Goal: Task Accomplishment & Management: Manage account settings

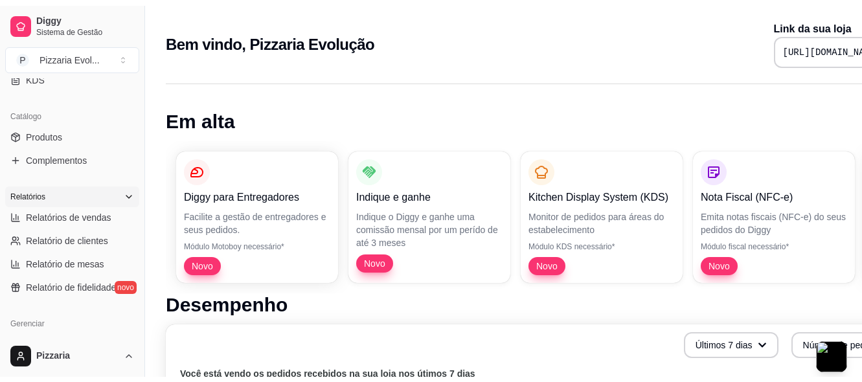
scroll to position [324, 0]
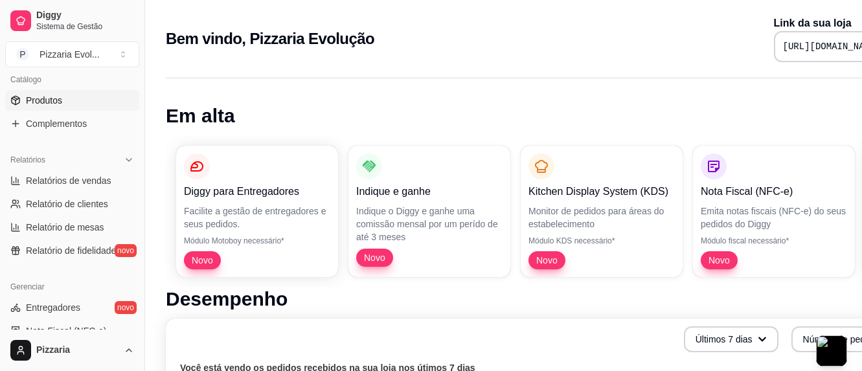
click at [59, 100] on span "Produtos" at bounding box center [44, 100] width 36 height 13
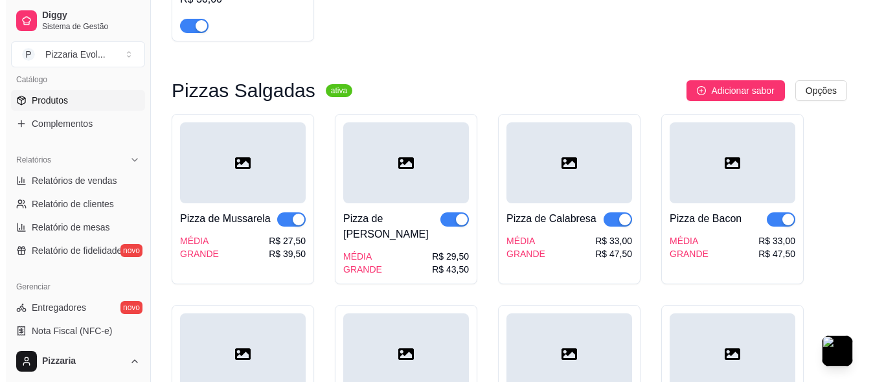
scroll to position [907, 0]
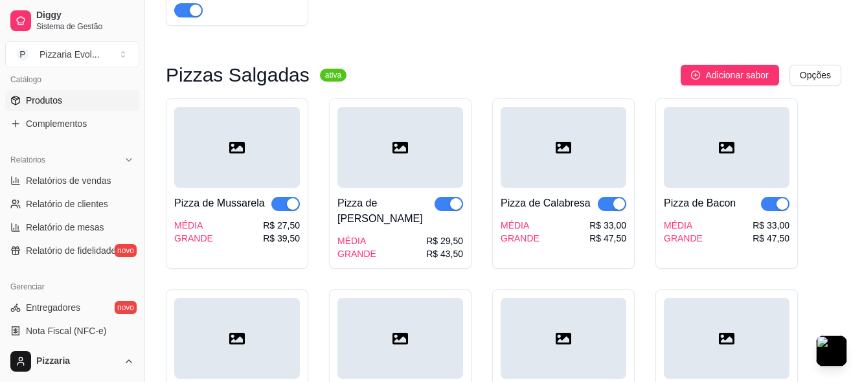
click at [264, 141] on div at bounding box center [237, 147] width 126 height 81
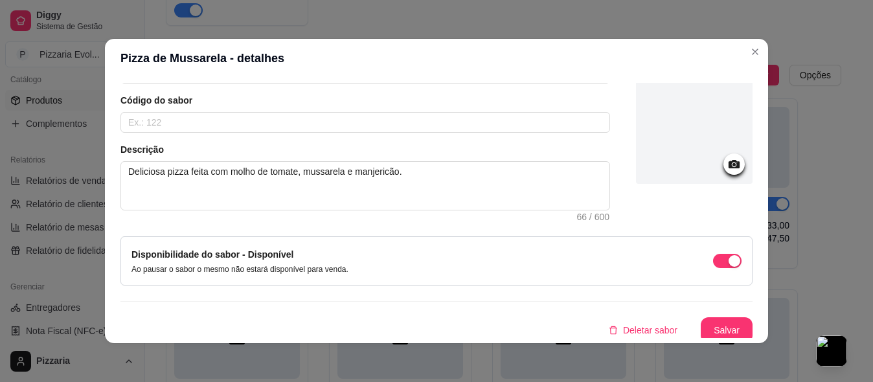
scroll to position [104, 0]
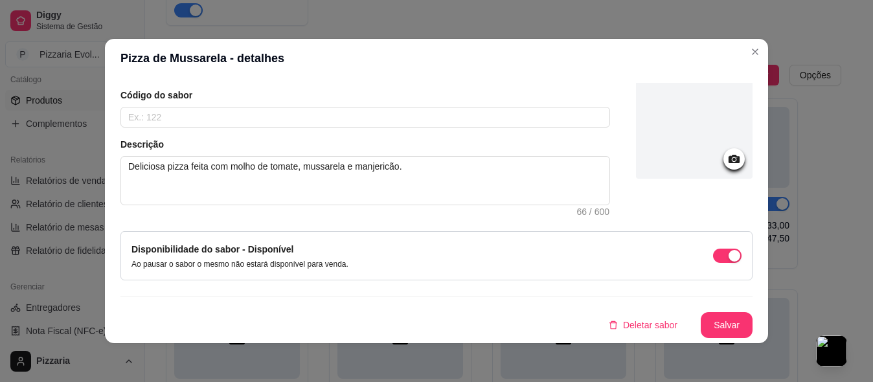
click at [729, 157] on icon at bounding box center [734, 159] width 11 height 8
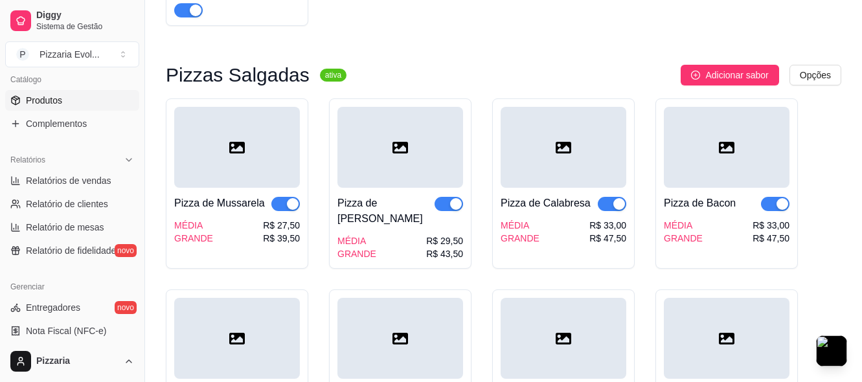
click at [302, 149] on div "Pizza de Mussarela MÉDIA GRANDE R$ 27,50 R$ 39,50" at bounding box center [237, 183] width 142 height 170
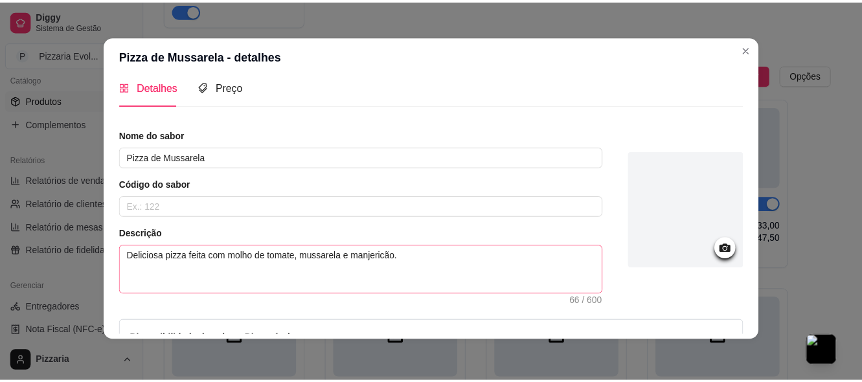
scroll to position [0, 0]
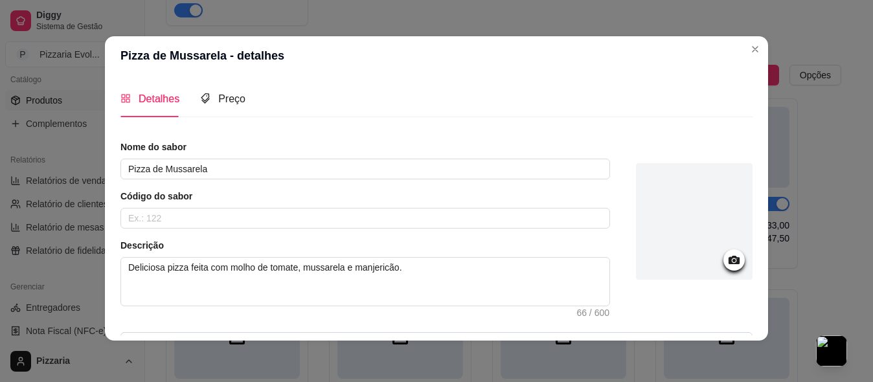
click at [727, 266] on icon at bounding box center [734, 260] width 15 height 15
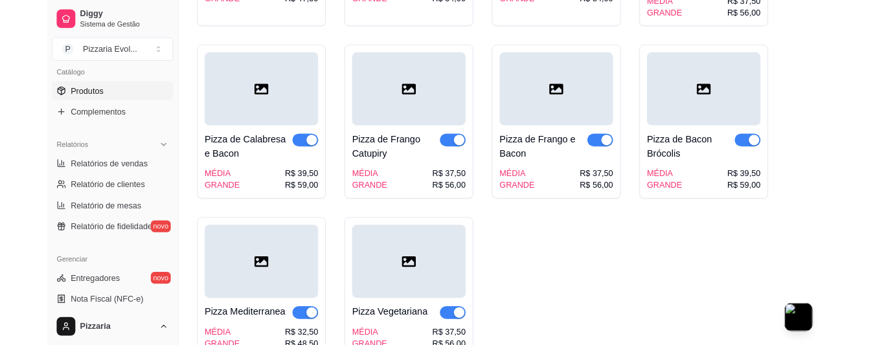
scroll to position [1360, 0]
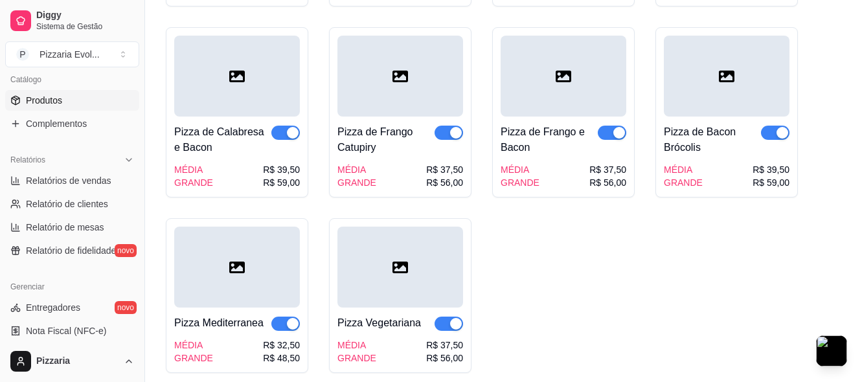
click at [381, 139] on div "Pizza de Frango Catupiry" at bounding box center [385, 139] width 97 height 31
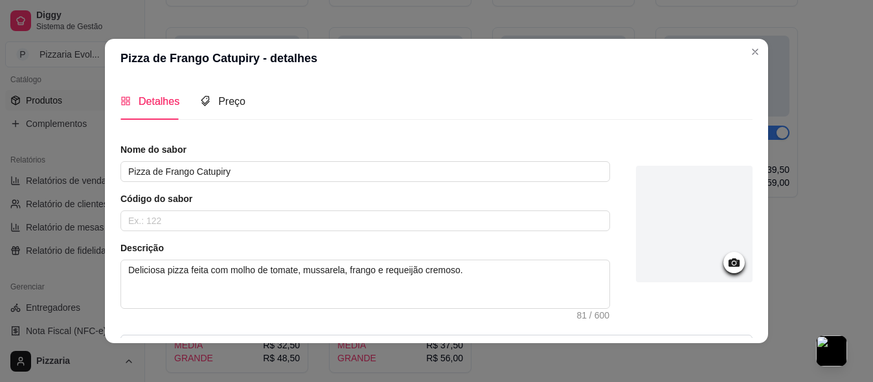
click at [727, 258] on icon at bounding box center [734, 262] width 15 height 15
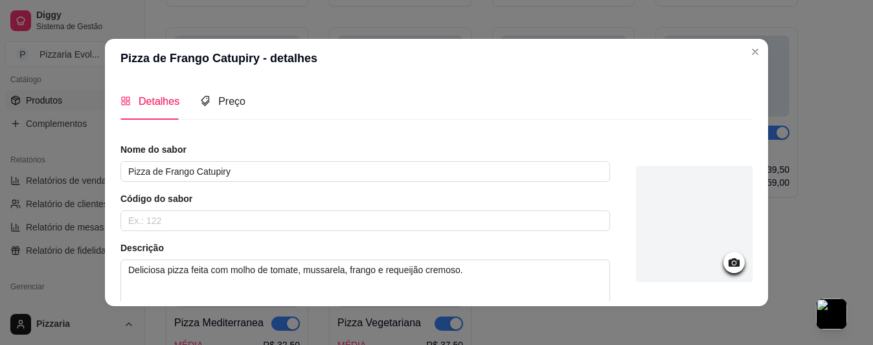
click at [727, 260] on icon at bounding box center [734, 262] width 15 height 15
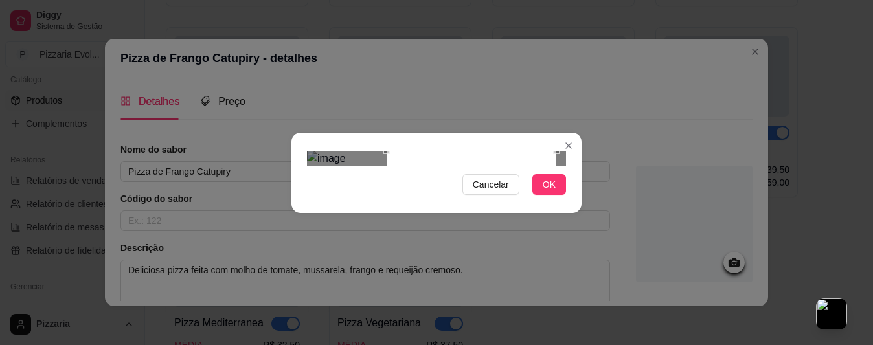
click at [521, 205] on div "Use the arrow keys to move the crop selection area" at bounding box center [472, 236] width 170 height 170
click at [556, 195] on button "OK" at bounding box center [549, 184] width 34 height 21
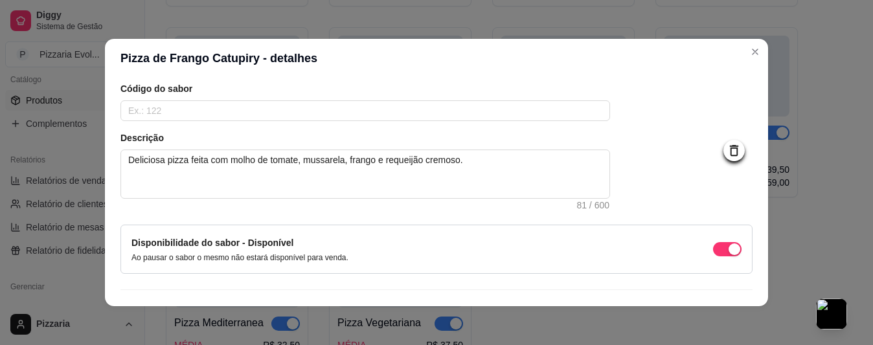
scroll to position [141, 0]
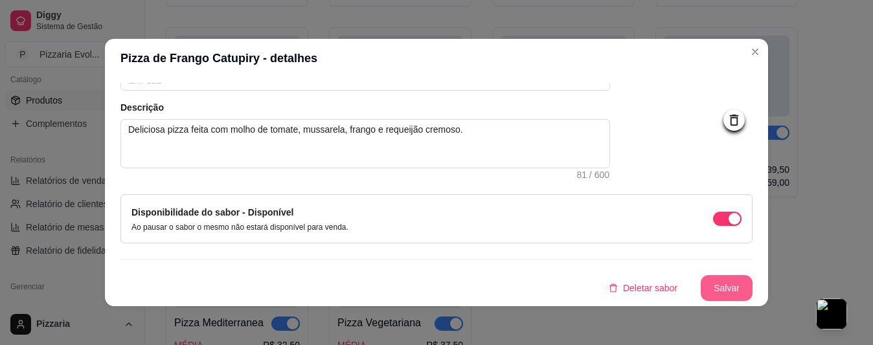
click at [707, 284] on button "Salvar" at bounding box center [727, 288] width 52 height 26
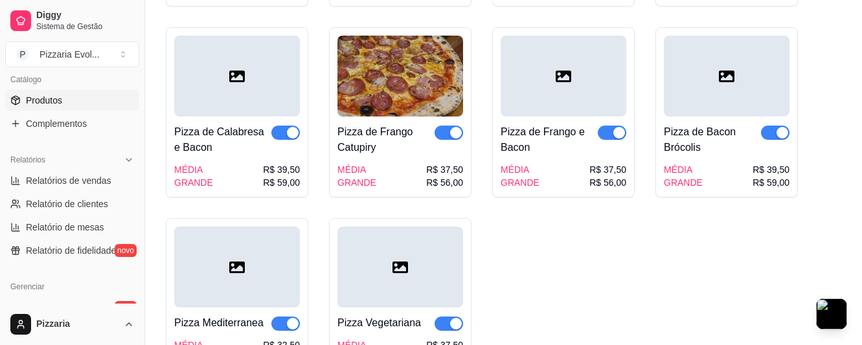
click at [278, 56] on div at bounding box center [237, 76] width 126 height 81
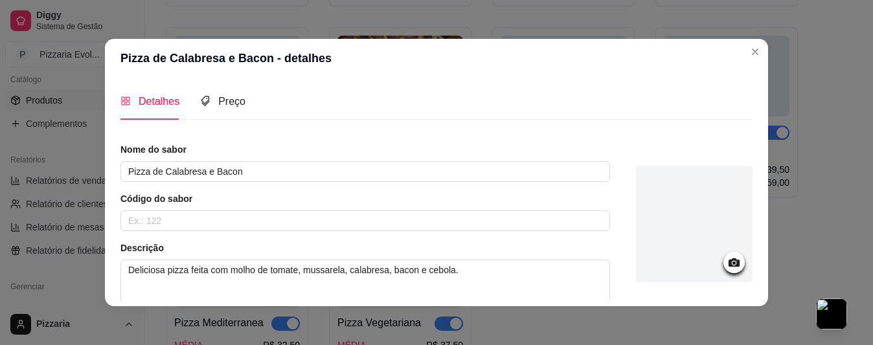
click at [727, 269] on icon at bounding box center [734, 262] width 15 height 15
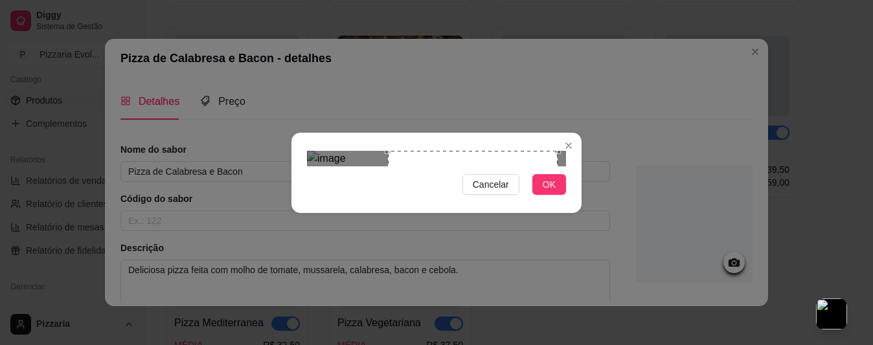
click at [515, 194] on div "Use the arrow keys to move the crop selection area" at bounding box center [473, 236] width 170 height 170
click at [548, 192] on span "OK" at bounding box center [549, 184] width 13 height 14
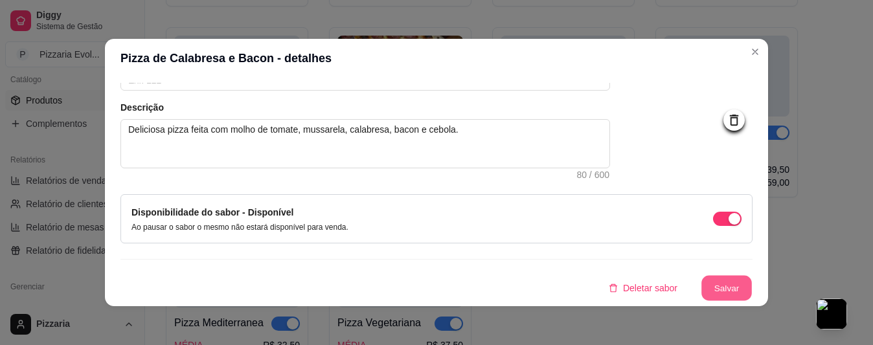
click at [703, 286] on button "Salvar" at bounding box center [726, 288] width 51 height 25
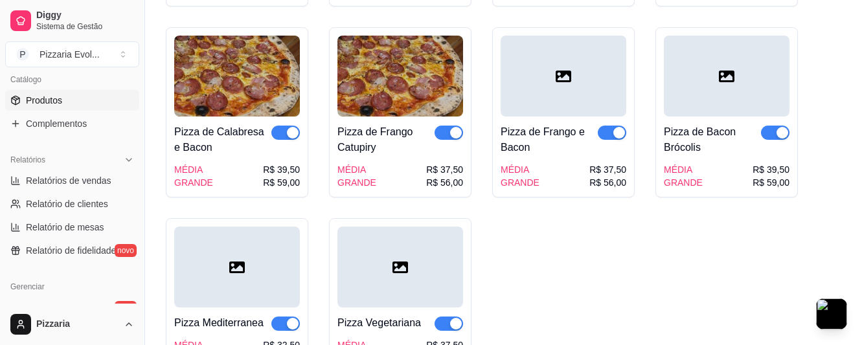
click at [398, 84] on img at bounding box center [400, 76] width 126 height 81
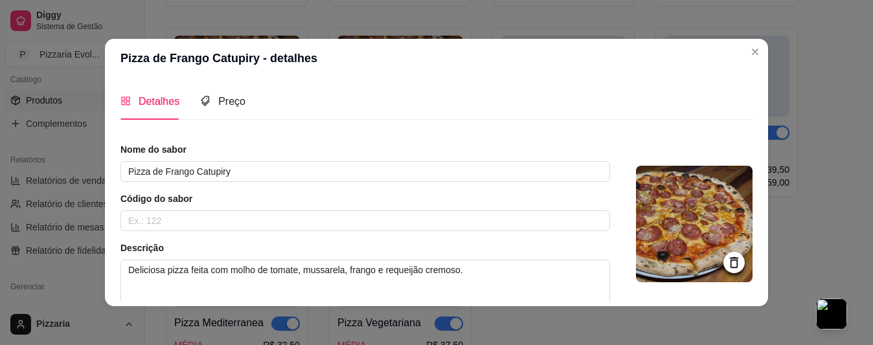
click at [681, 236] on img at bounding box center [694, 224] width 117 height 117
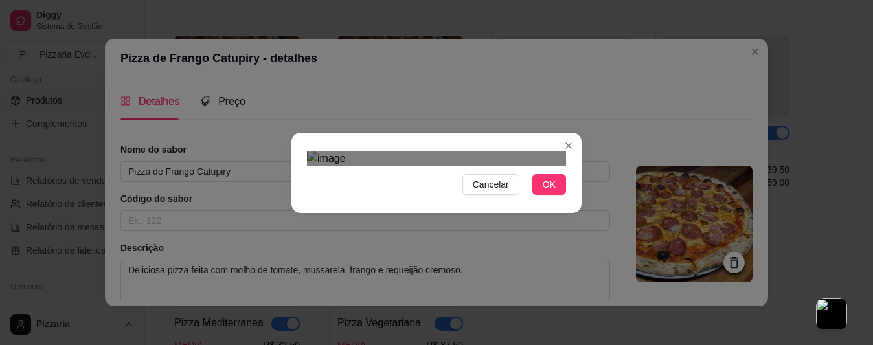
click at [291, 146] on div "Cancelar OK" at bounding box center [436, 173] width 290 height 54
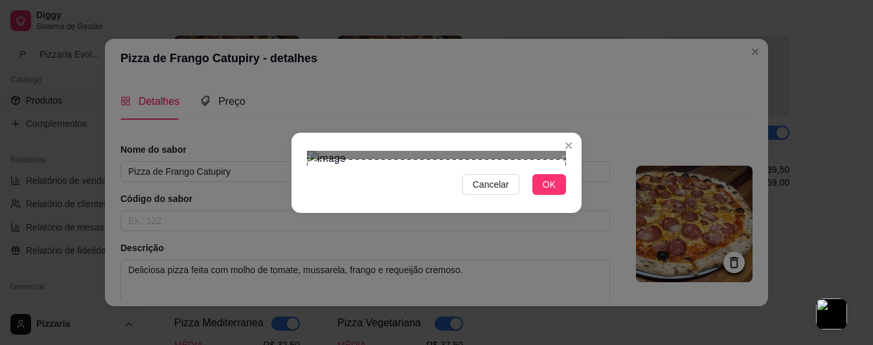
click at [441, 159] on div "Use the arrow keys to move the crop selection area" at bounding box center [436, 288] width 259 height 259
click at [547, 192] on span "OK" at bounding box center [549, 184] width 13 height 14
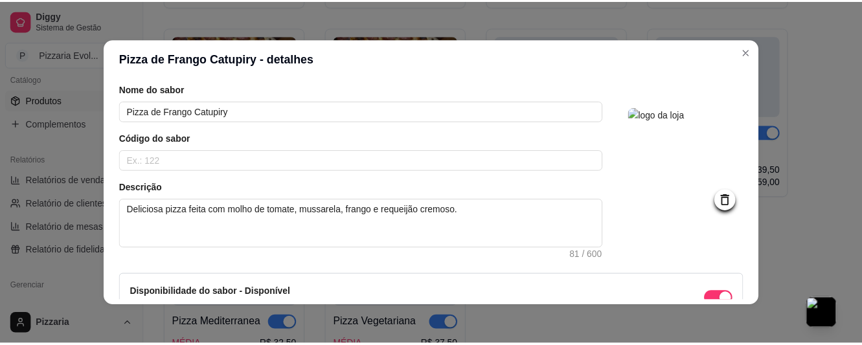
scroll to position [130, 0]
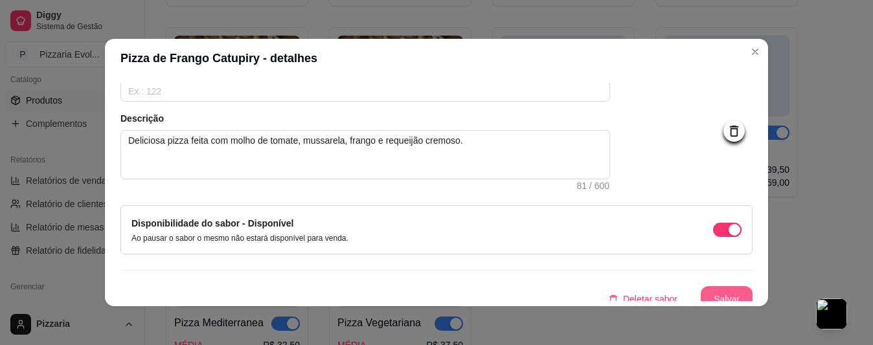
click at [709, 293] on button "Salvar" at bounding box center [727, 299] width 52 height 26
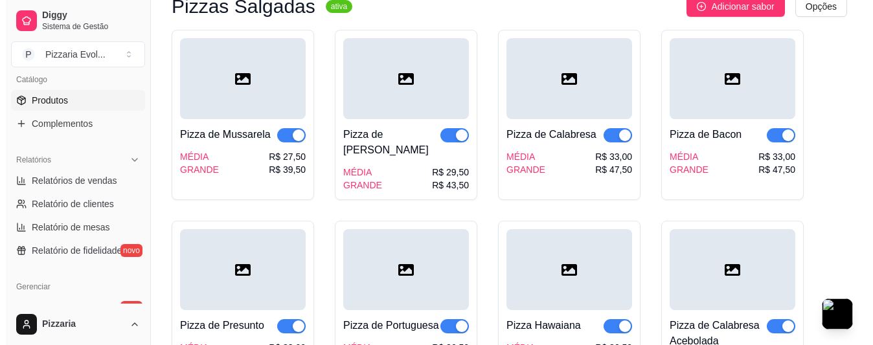
scroll to position [971, 0]
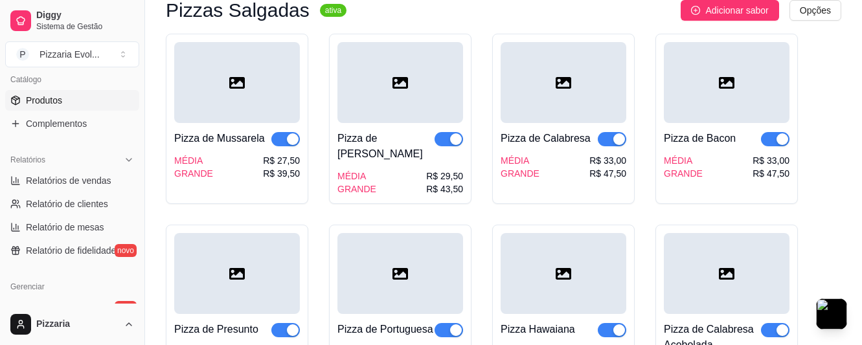
click at [401, 68] on div at bounding box center [400, 82] width 126 height 81
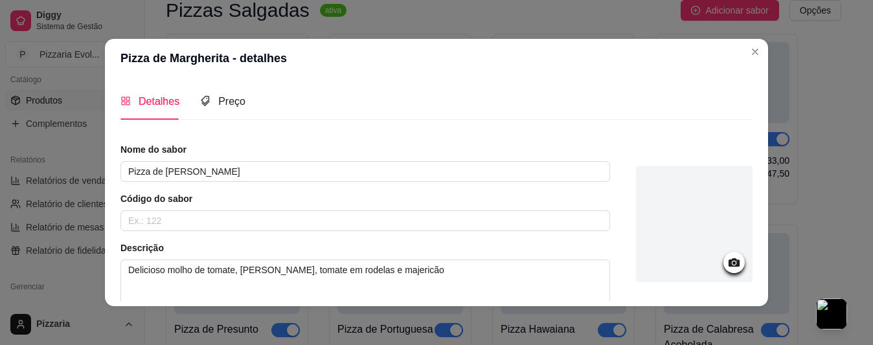
click at [729, 264] on icon at bounding box center [734, 262] width 11 height 8
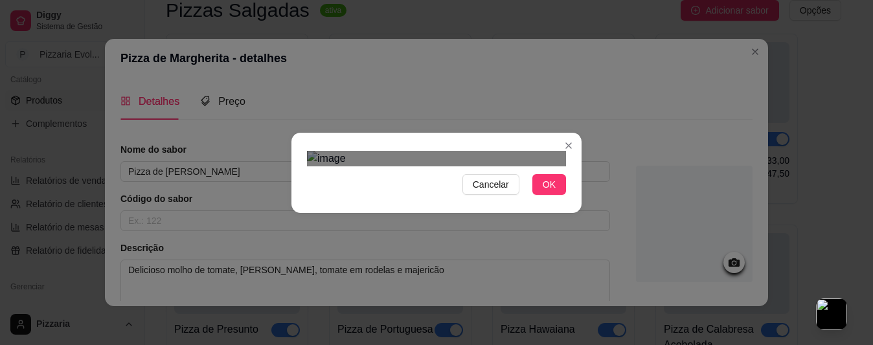
click at [294, 146] on div "Cancelar OK" at bounding box center [436, 173] width 290 height 54
click at [563, 146] on div "Cancelar OK" at bounding box center [436, 173] width 290 height 54
click at [293, 190] on div "Cancelar OK" at bounding box center [436, 173] width 290 height 54
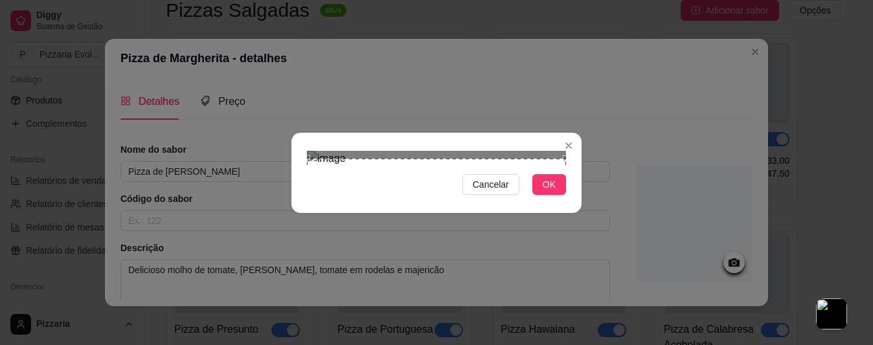
click at [348, 166] on div "Use the arrow keys to move the crop selection area" at bounding box center [436, 288] width 259 height 259
click at [556, 195] on button "OK" at bounding box center [549, 184] width 34 height 21
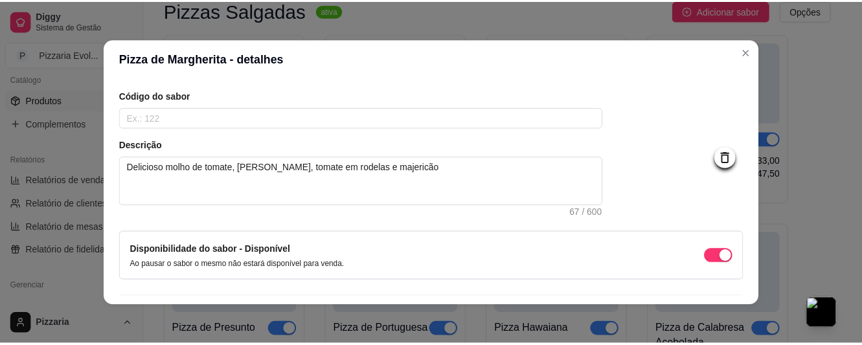
scroll to position [141, 0]
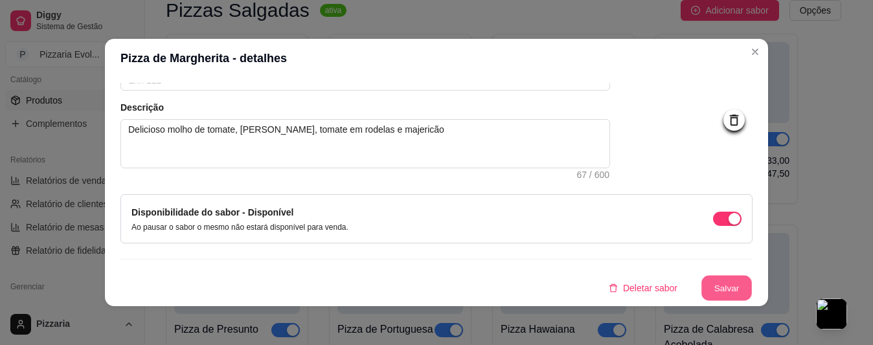
click at [709, 283] on button "Salvar" at bounding box center [726, 288] width 51 height 25
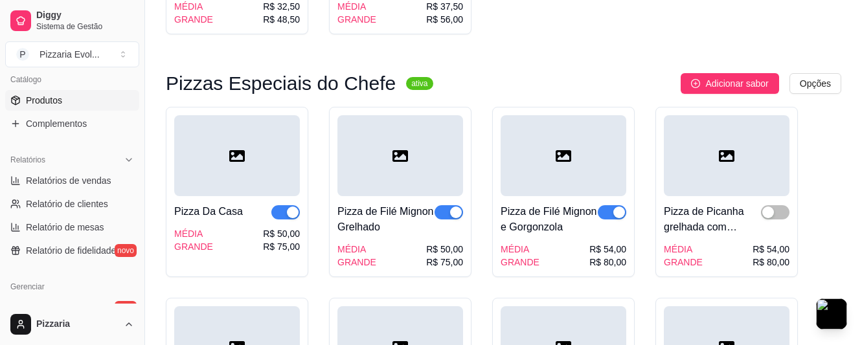
scroll to position [1749, 0]
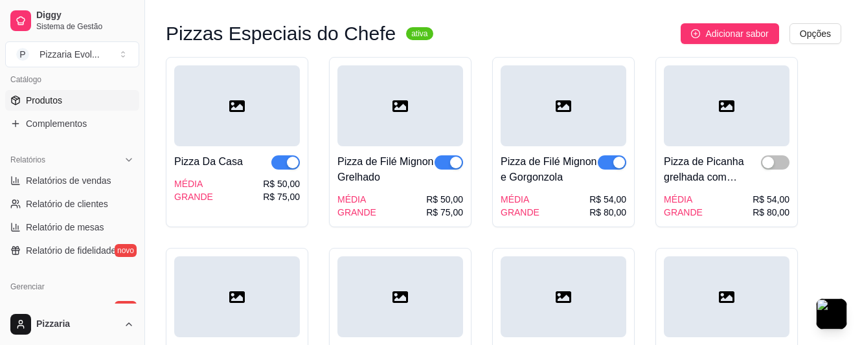
click at [282, 99] on div at bounding box center [237, 105] width 126 height 81
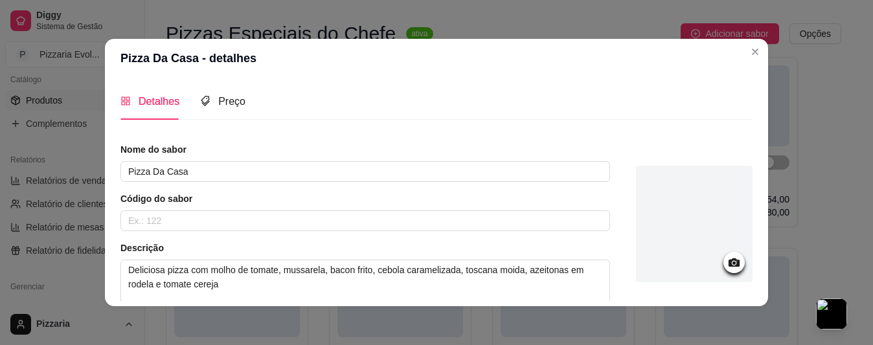
click at [729, 266] on icon at bounding box center [734, 262] width 11 height 8
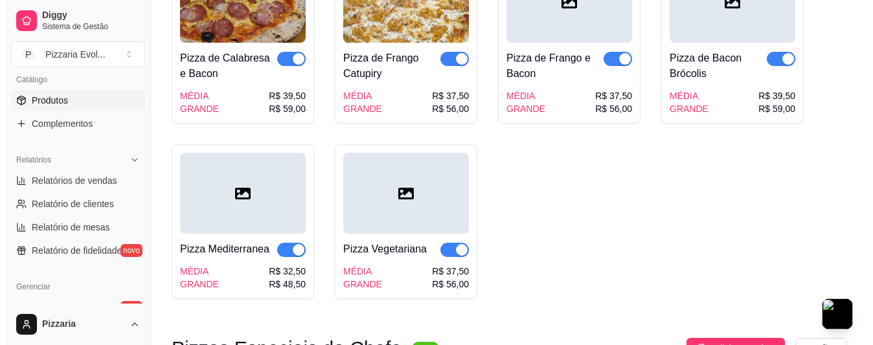
scroll to position [1360, 0]
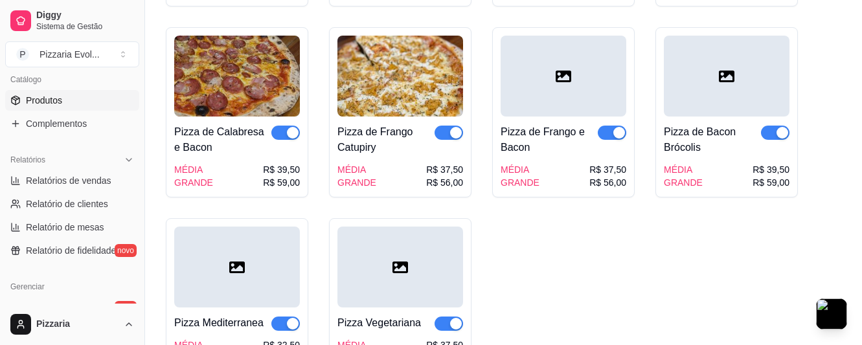
click at [716, 150] on div "Pizza de Bacon Brócolis MÉDIA GRANDE R$ 39,50 R$ 59,00" at bounding box center [727, 153] width 126 height 73
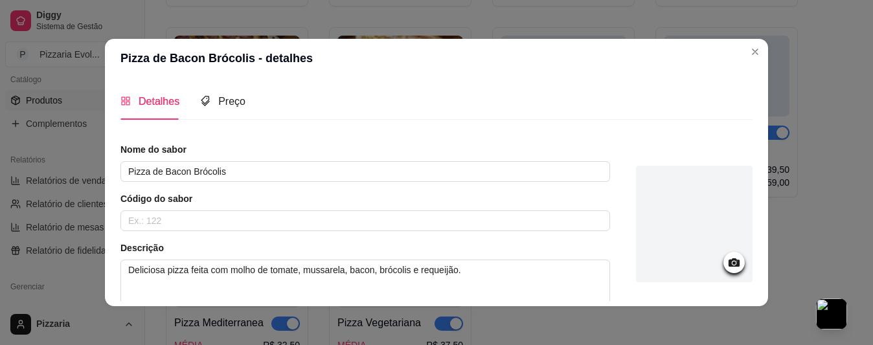
click at [729, 262] on icon at bounding box center [734, 262] width 11 height 8
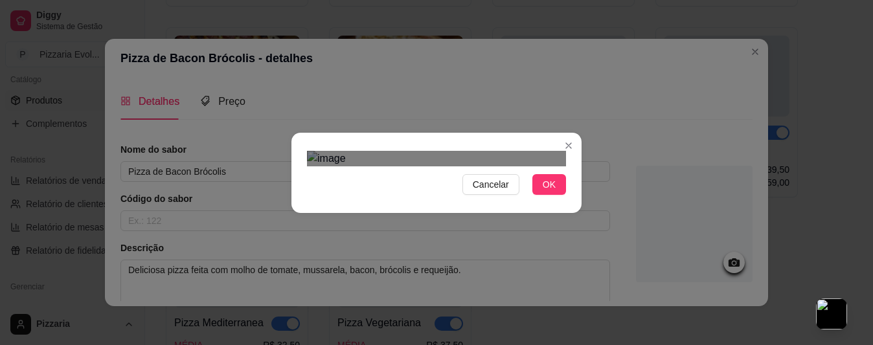
click at [301, 146] on div "Cancelar OK" at bounding box center [436, 173] width 290 height 54
click at [573, 200] on div "Cancelar OK" at bounding box center [436, 173] width 290 height 54
click at [523, 275] on div "Use the arrow keys to move the crop selection area" at bounding box center [436, 334] width 259 height 259
click at [541, 195] on button "OK" at bounding box center [549, 184] width 34 height 21
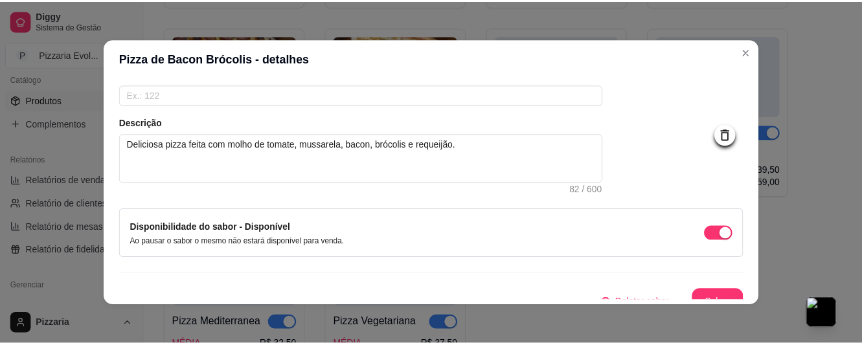
scroll to position [130, 0]
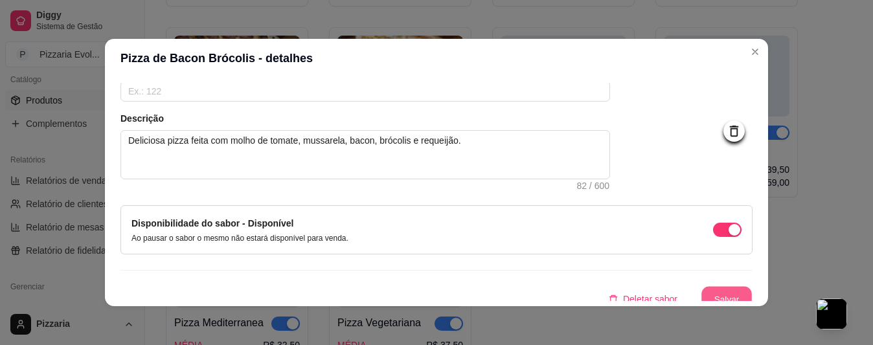
click at [724, 298] on button "Salvar" at bounding box center [726, 299] width 51 height 25
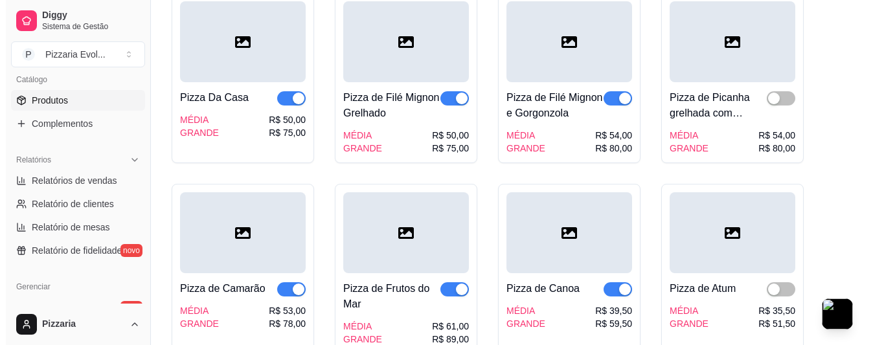
scroll to position [1813, 0]
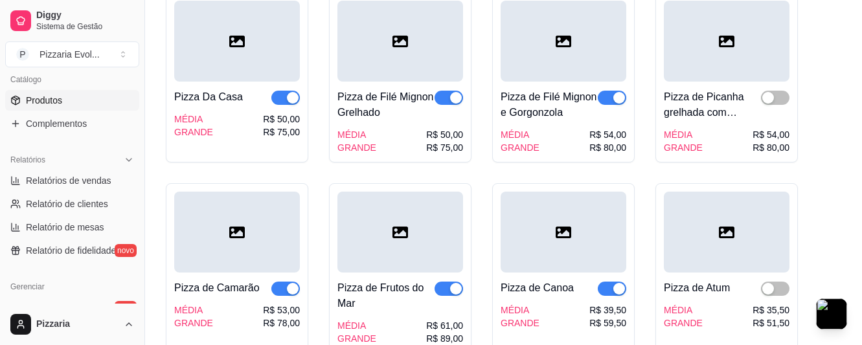
click at [396, 58] on div at bounding box center [400, 41] width 126 height 81
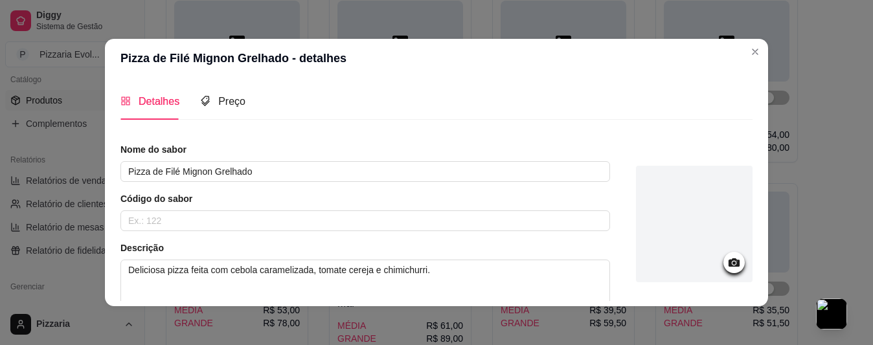
click at [729, 262] on icon at bounding box center [734, 262] width 11 height 8
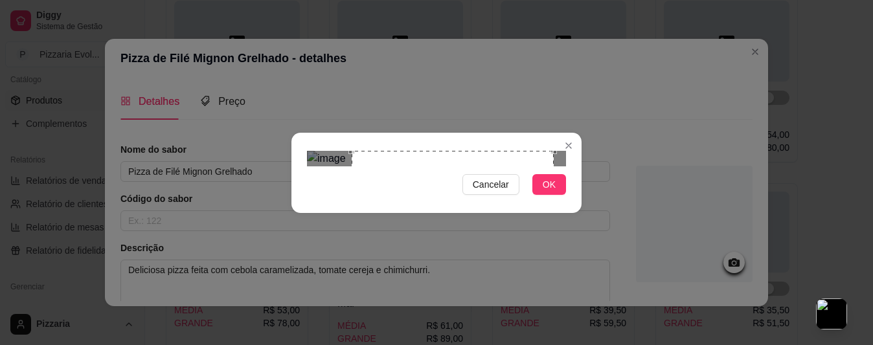
click at [475, 206] on div "Use the arrow keys to move the crop selection area" at bounding box center [453, 252] width 202 height 202
click at [550, 195] on button "OK" at bounding box center [549, 184] width 34 height 21
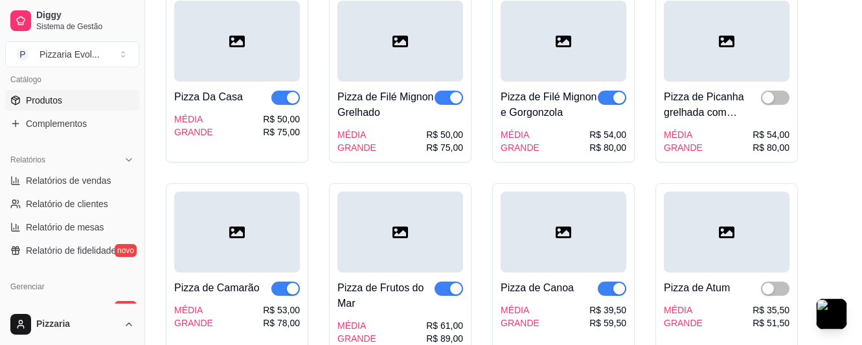
click at [409, 60] on div at bounding box center [400, 41] width 126 height 81
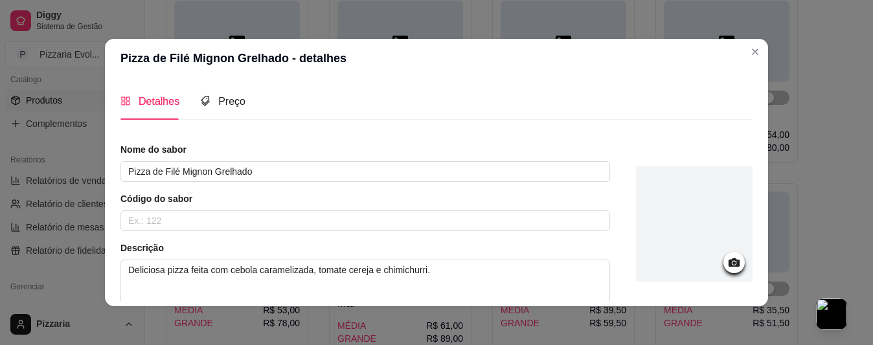
click at [726, 266] on div at bounding box center [733, 262] width 21 height 21
click at [729, 267] on icon at bounding box center [734, 262] width 11 height 8
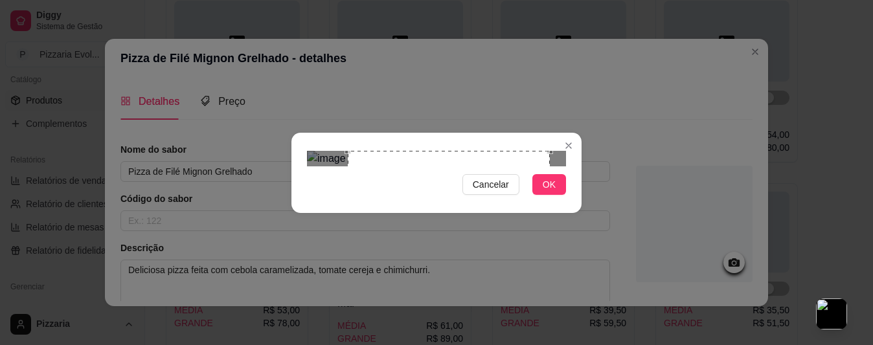
click at [491, 181] on div "Use the arrow keys to move the crop selection area" at bounding box center [449, 252] width 202 height 202
click at [545, 192] on span "OK" at bounding box center [549, 184] width 13 height 14
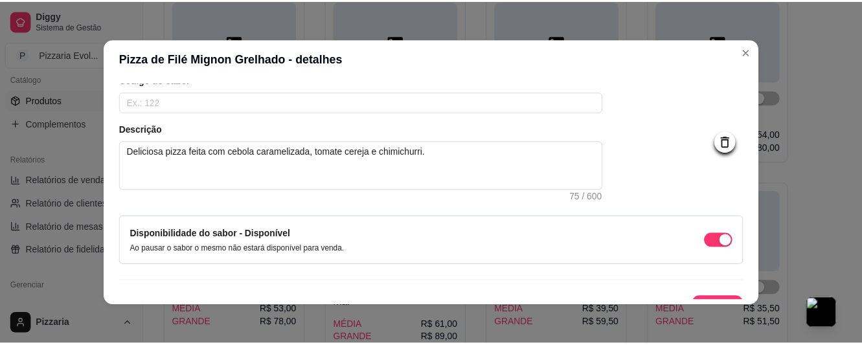
scroll to position [141, 0]
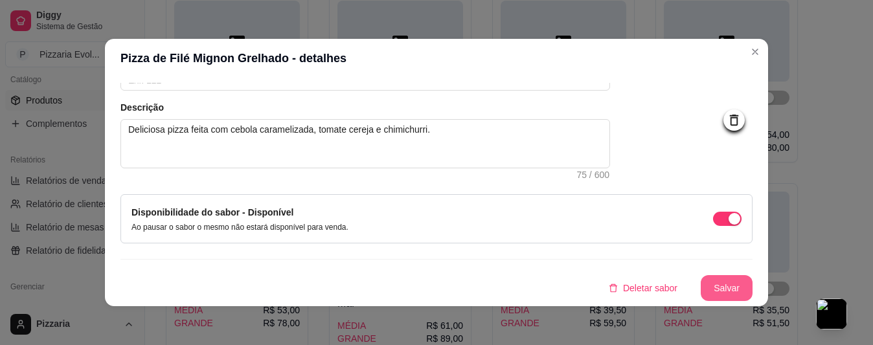
click at [712, 281] on button "Salvar" at bounding box center [727, 288] width 52 height 26
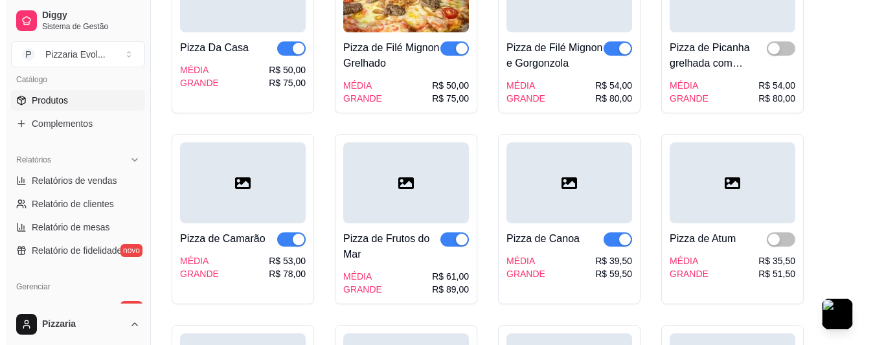
scroll to position [1878, 0]
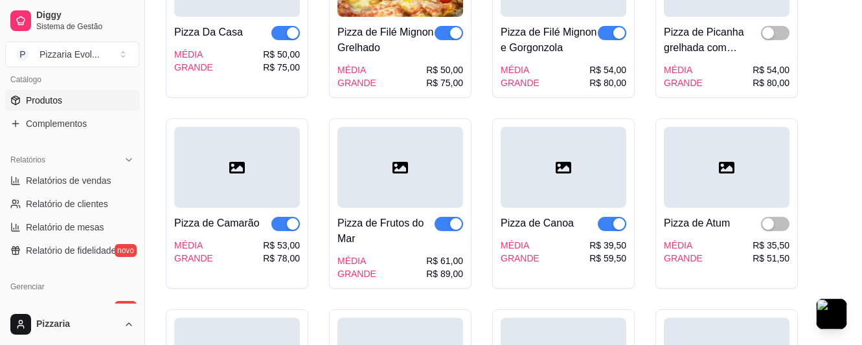
click at [231, 174] on div at bounding box center [237, 167] width 126 height 81
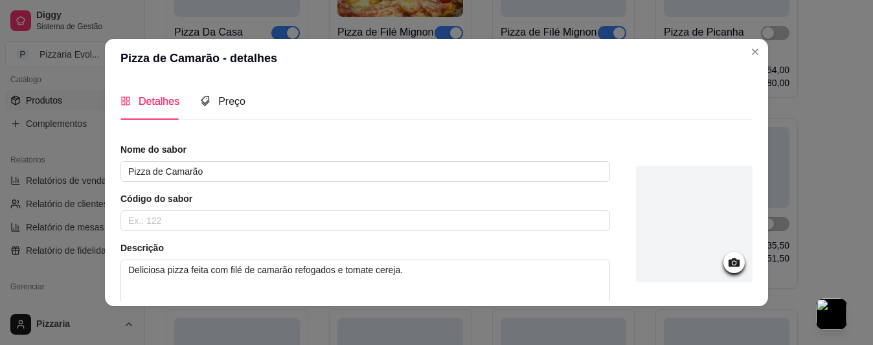
click at [729, 261] on icon at bounding box center [734, 262] width 11 height 8
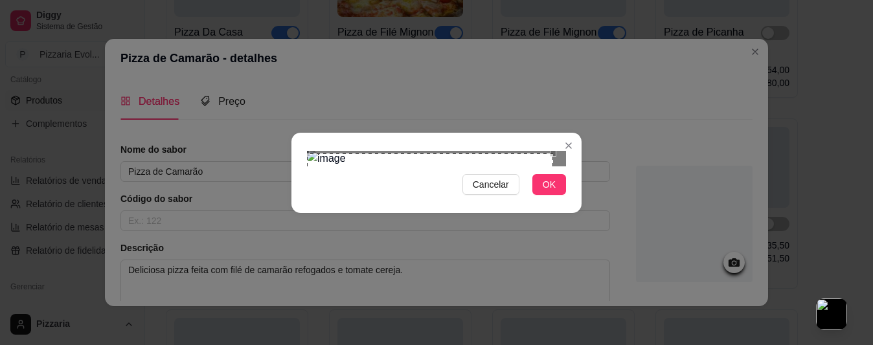
click at [294, 133] on section "Cancelar OK" at bounding box center [436, 173] width 290 height 80
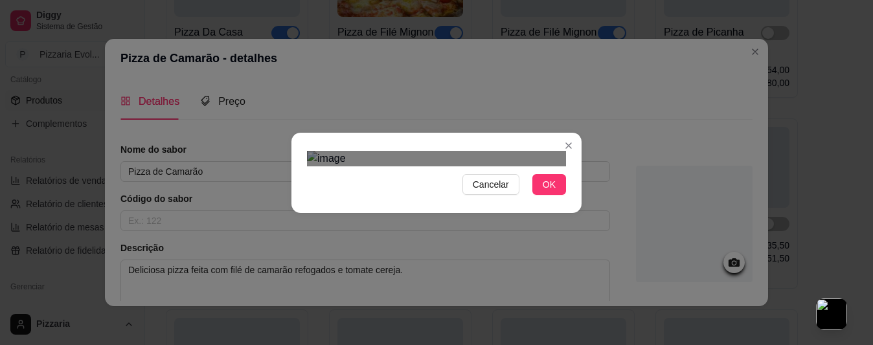
click at [566, 200] on div "Cancelar OK" at bounding box center [436, 173] width 290 height 54
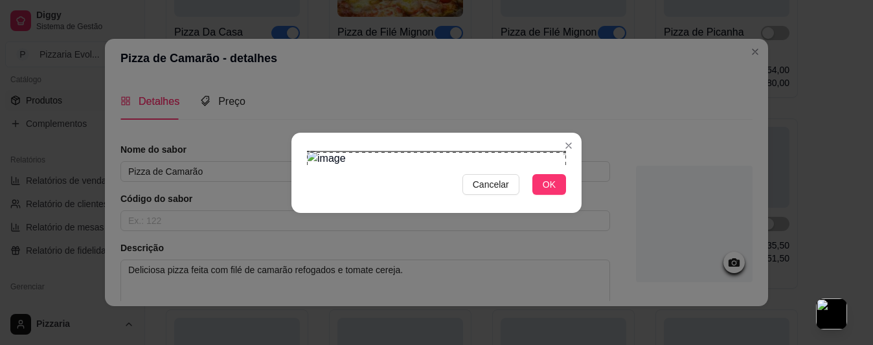
click at [291, 146] on div "Cancelar OK" at bounding box center [436, 173] width 290 height 54
click at [556, 195] on button "OK" at bounding box center [549, 184] width 34 height 21
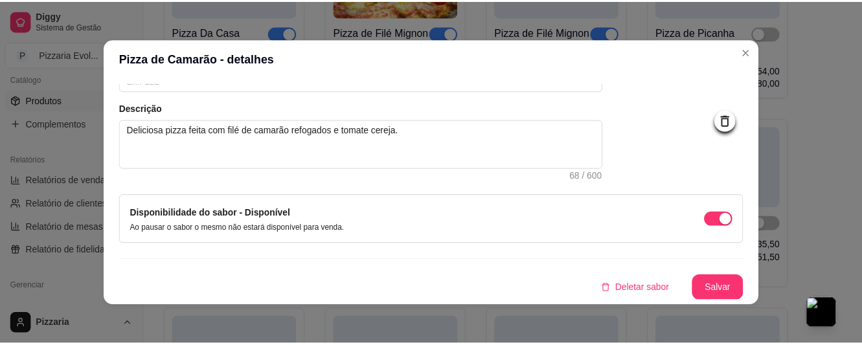
scroll to position [141, 0]
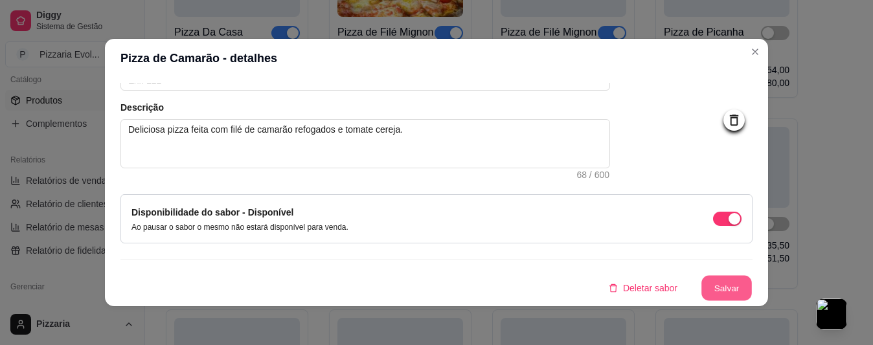
click at [707, 286] on button "Salvar" at bounding box center [726, 288] width 51 height 25
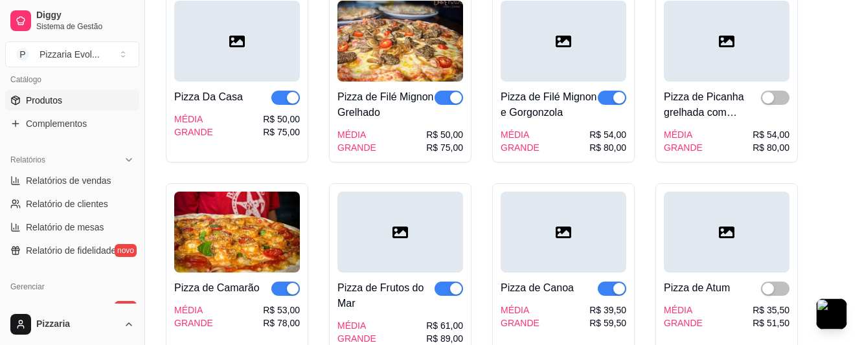
scroll to position [1749, 0]
